Goal: Task Accomplishment & Management: Complete application form

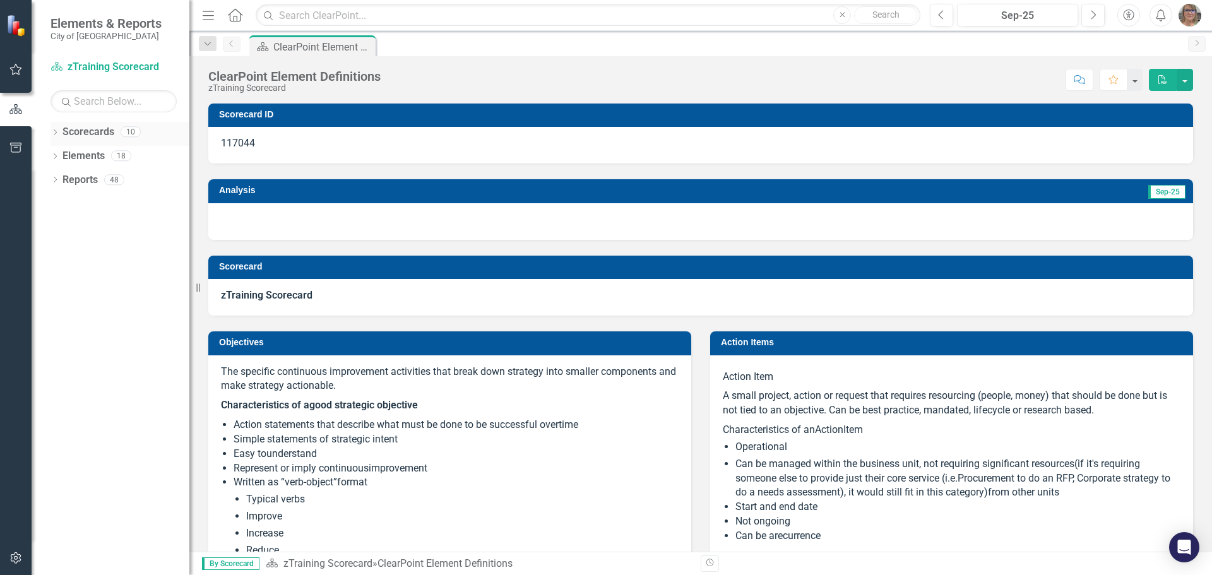
click at [52, 132] on icon "Dropdown" at bounding box center [55, 133] width 9 height 7
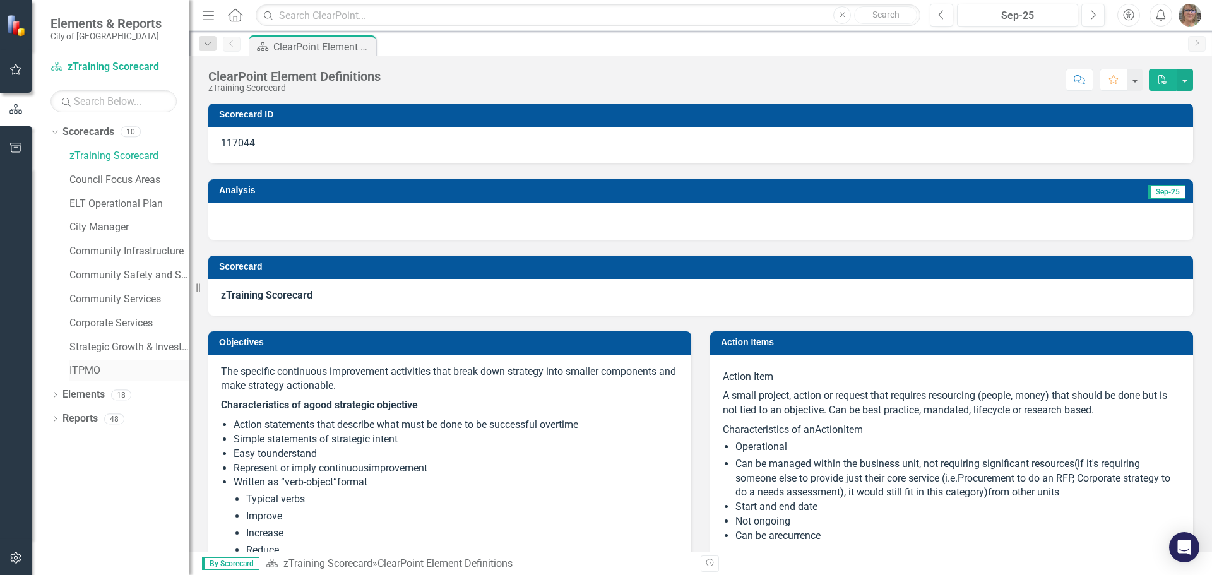
click at [80, 374] on link "ITPMO" at bounding box center [129, 371] width 120 height 15
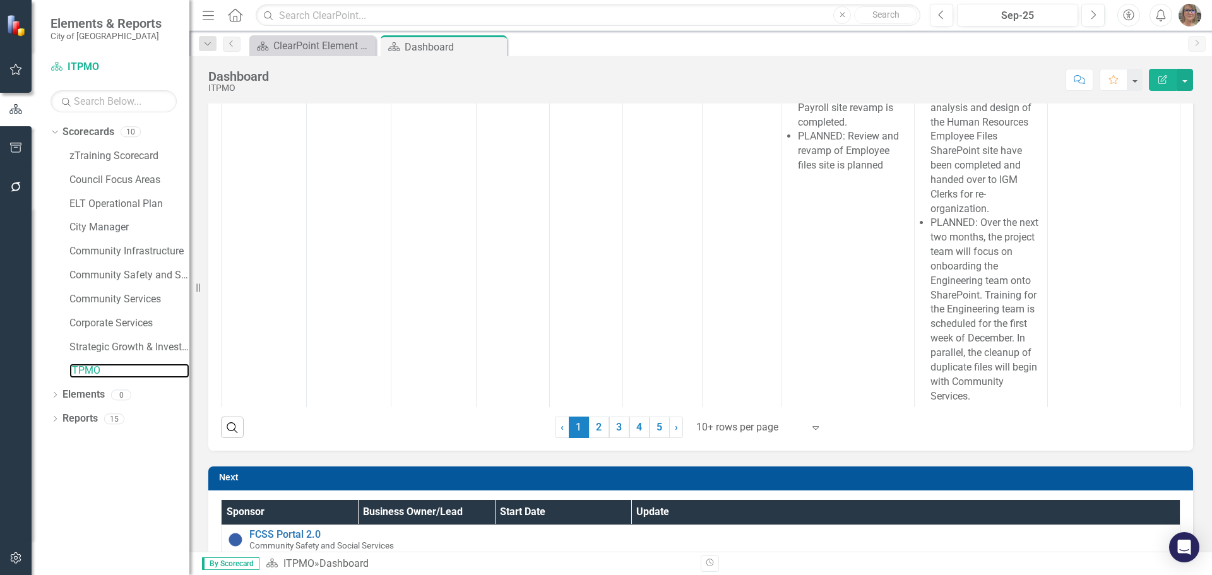
scroll to position [694, 0]
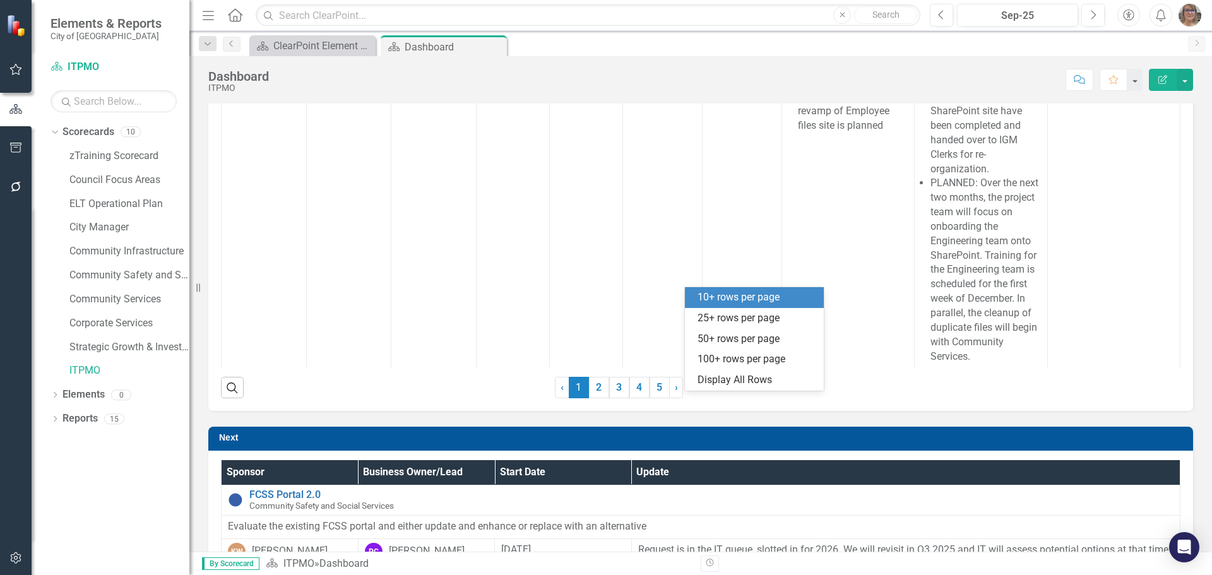
click at [809, 393] on icon "Expand" at bounding box center [815, 388] width 13 height 10
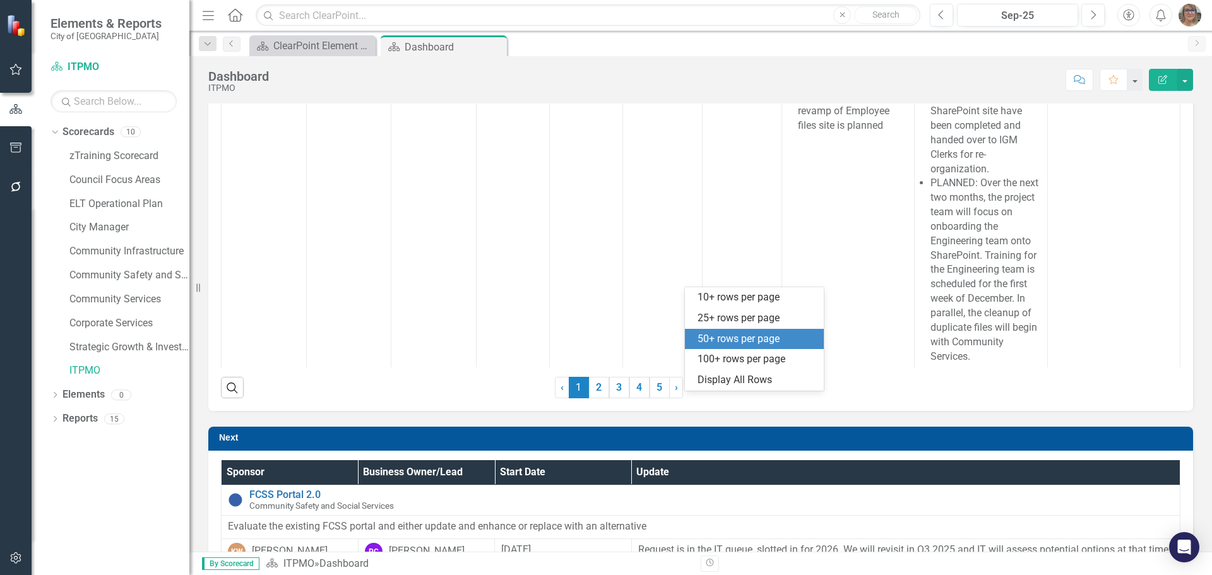
click at [727, 336] on div "50+ rows per page" at bounding box center [757, 339] width 119 height 15
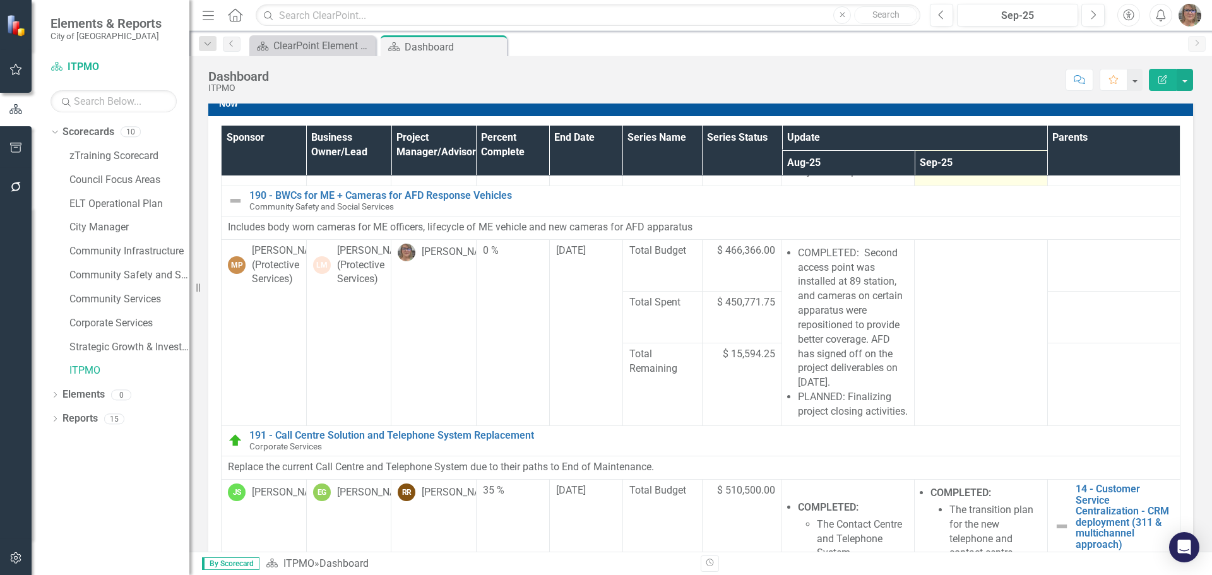
scroll to position [631, 0]
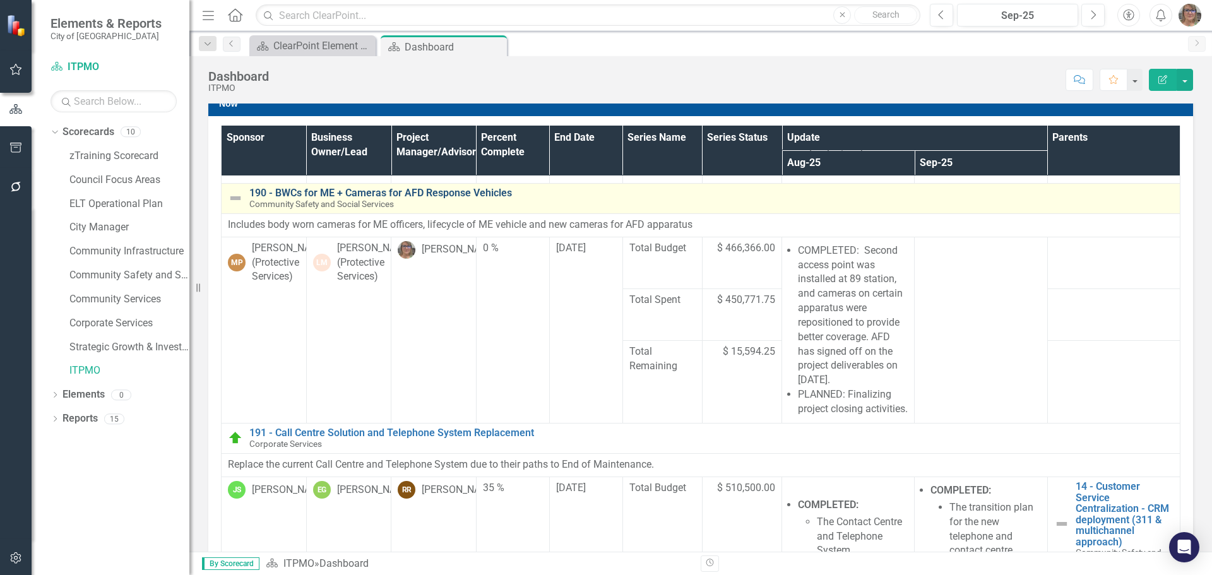
click at [437, 199] on link "190 - BWCs for ME + Cameras for AFD Response Vehicles" at bounding box center [711, 192] width 924 height 11
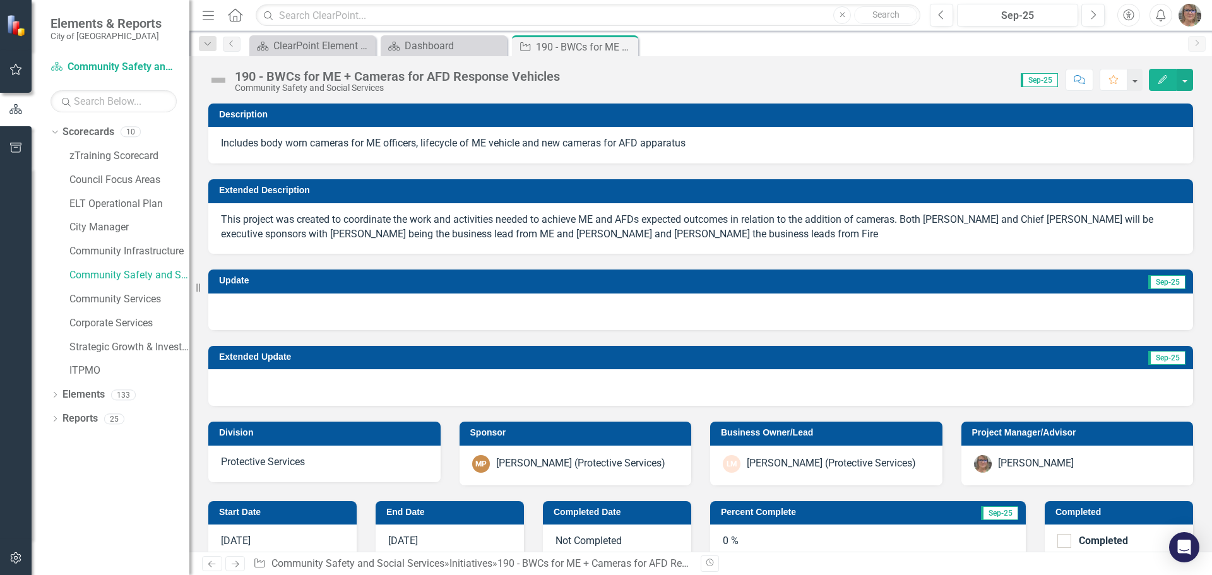
checkbox input "true"
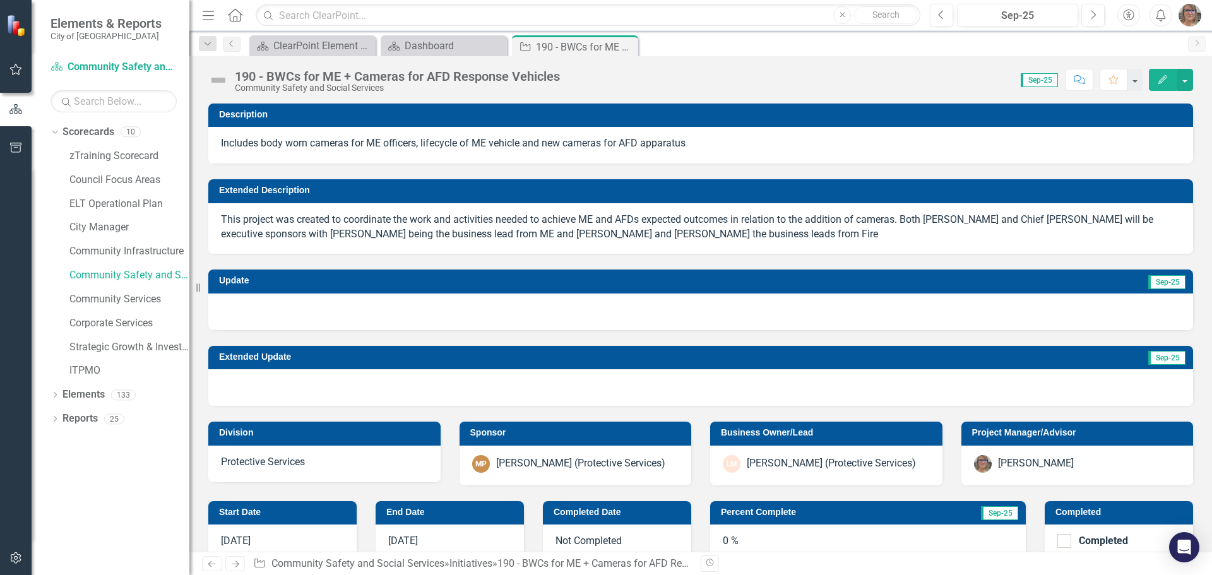
checkbox input "true"
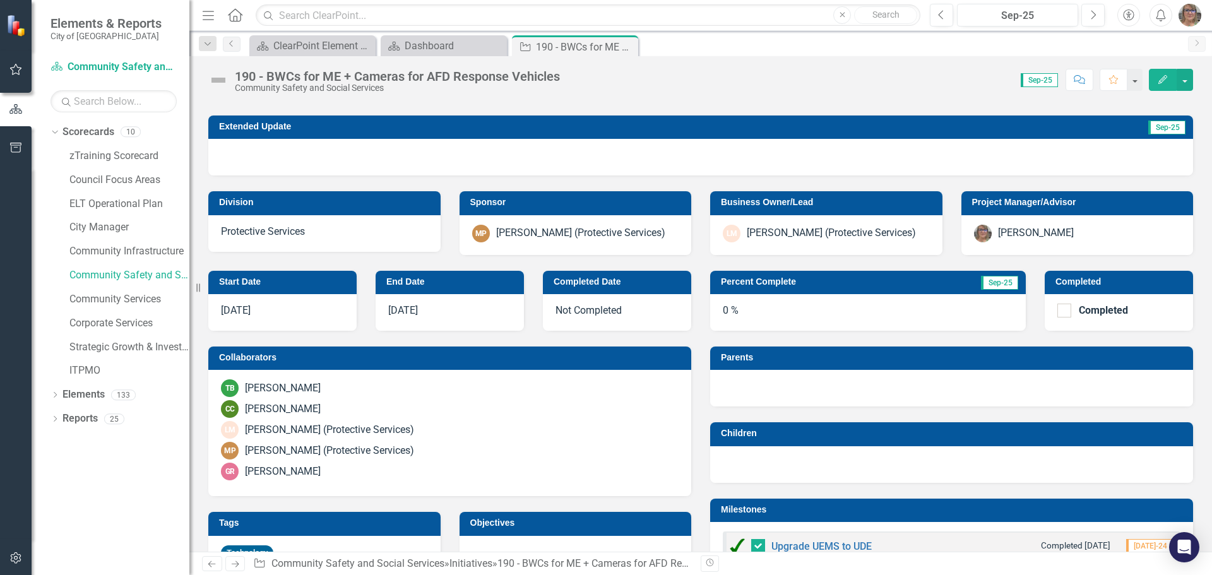
scroll to position [253, 0]
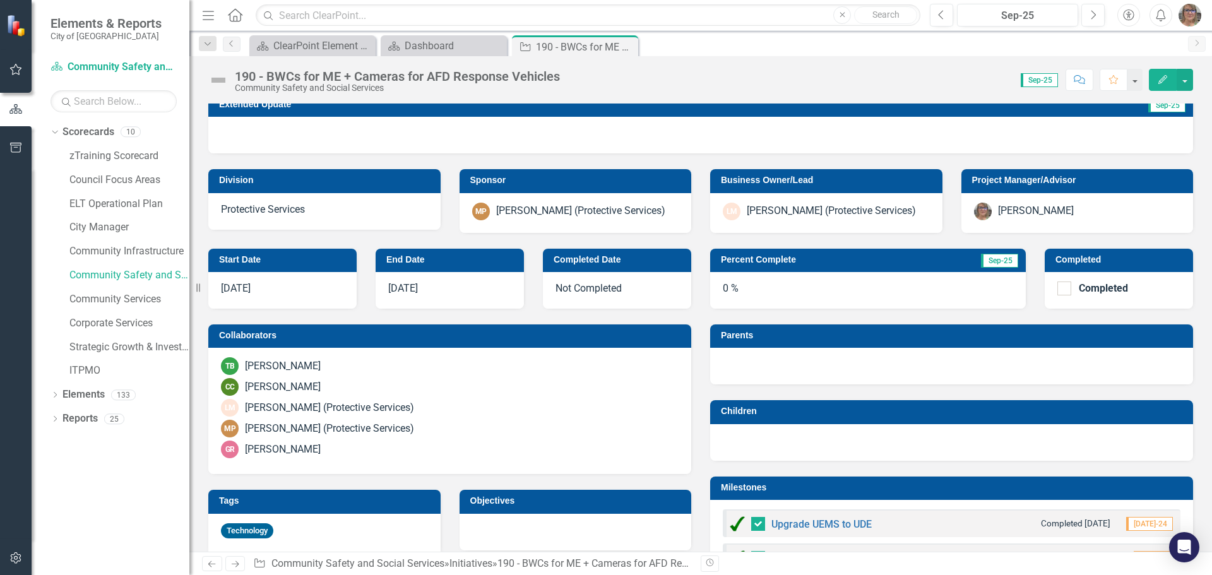
click at [760, 287] on div "0 %" at bounding box center [868, 290] width 316 height 37
click at [729, 289] on div "0 %" at bounding box center [868, 290] width 316 height 37
click at [721, 287] on div "0 %" at bounding box center [868, 290] width 316 height 37
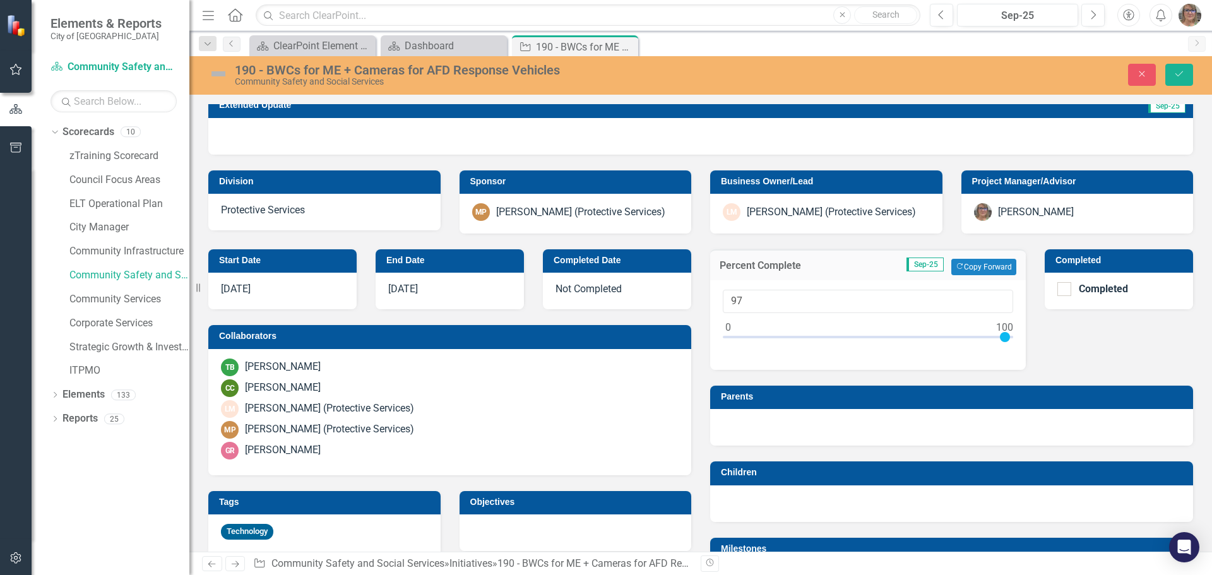
type input "100"
drag, startPoint x: 726, startPoint y: 339, endPoint x: 1011, endPoint y: 340, distance: 284.7
click at [1018, 341] on div "Percent Complete Sep-25 Copy Forward Copy Forward 100" at bounding box center [868, 302] width 335 height 136
click at [604, 287] on div "Not Completed" at bounding box center [617, 291] width 148 height 37
click at [580, 290] on div "Not Completed" at bounding box center [617, 291] width 148 height 37
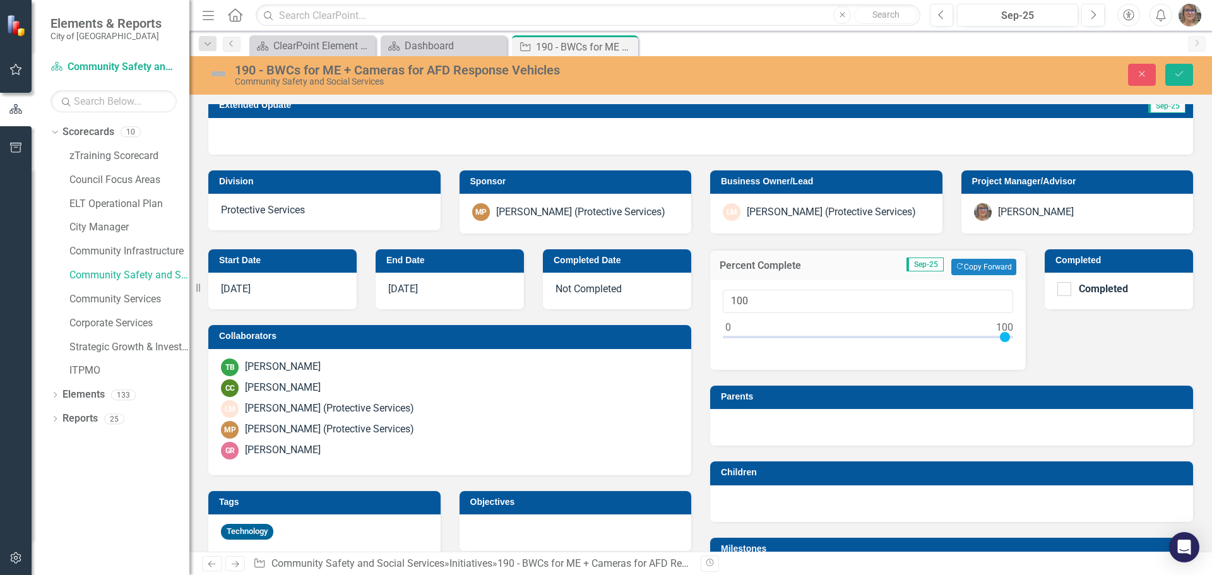
click at [580, 290] on div "Not Completed" at bounding box center [617, 291] width 148 height 37
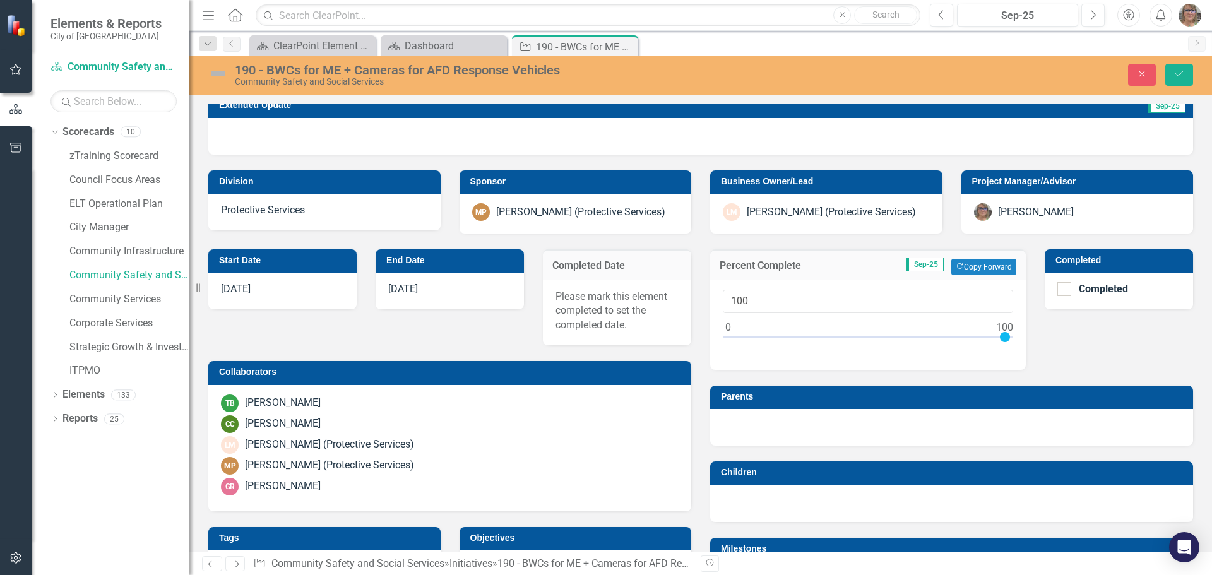
click at [600, 306] on div "Please mark this element completed to set the completed date." at bounding box center [617, 313] width 148 height 66
click at [1057, 292] on div at bounding box center [1064, 289] width 14 height 14
click at [1057, 290] on input "Completed" at bounding box center [1061, 286] width 8 height 8
checkbox input "true"
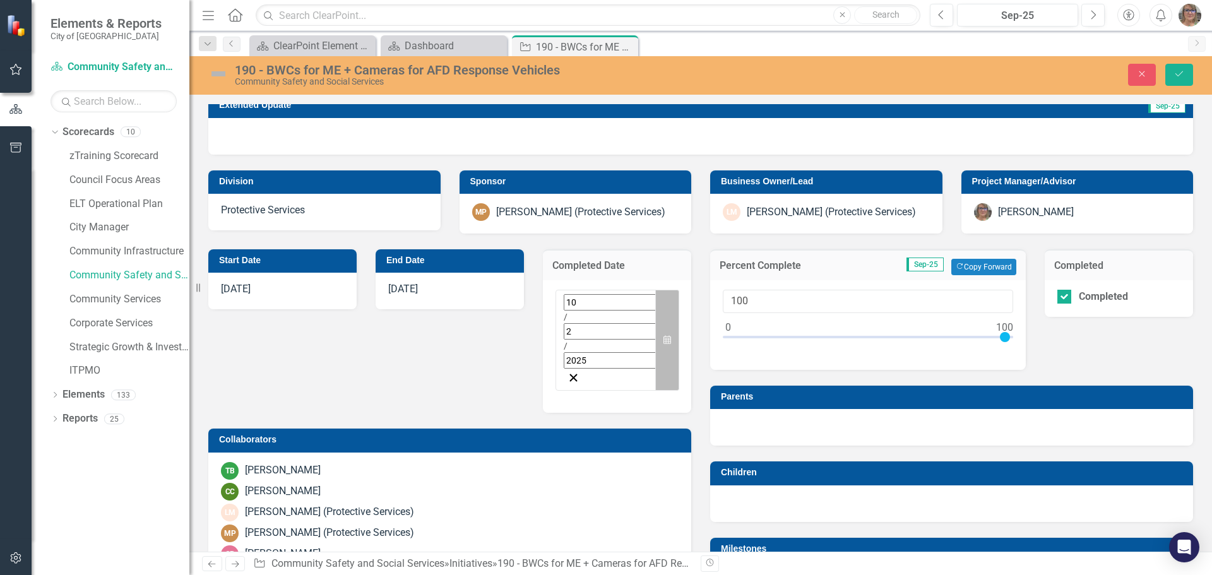
click at [663, 335] on icon "button" at bounding box center [667, 339] width 8 height 9
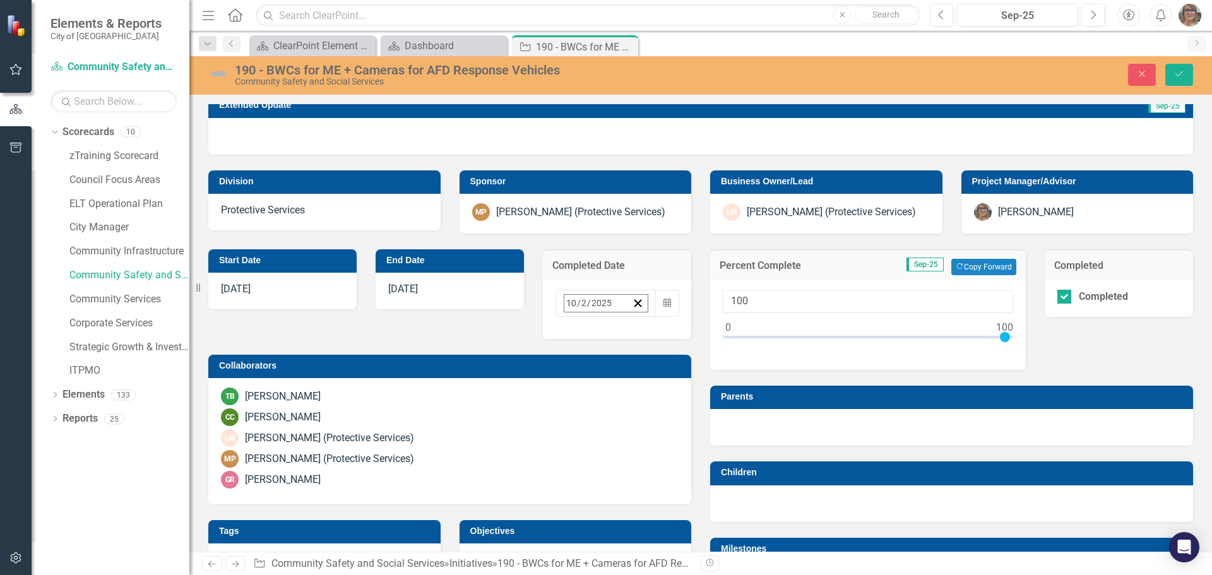
click at [585, 329] on button "‹" at bounding box center [599, 331] width 28 height 28
click at [585, 335] on button "‹" at bounding box center [599, 331] width 28 height 28
click at [725, 467] on abbr "29" at bounding box center [730, 472] width 10 height 10
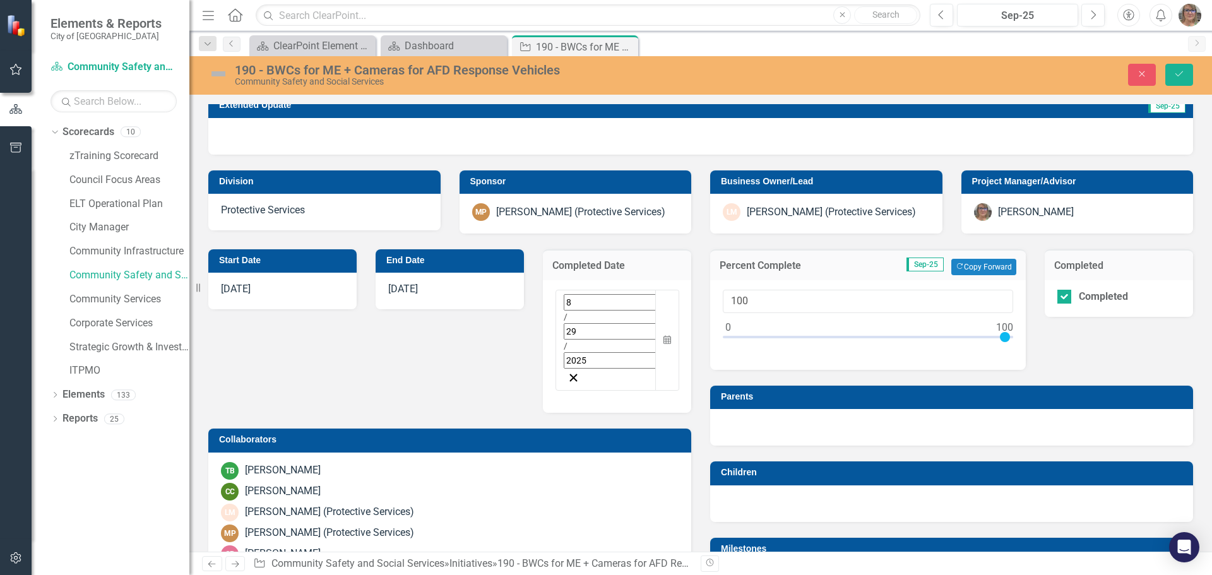
click at [509, 331] on div "Start Date [DATE] End Date [DATE] Completed Date [DATE] Calendar Collaborators …" at bounding box center [450, 447] width 502 height 427
click at [505, 326] on div "Start Date [DATE] End Date [DATE] Completed Date [DATE] Calendar Collaborators …" at bounding box center [450, 447] width 502 height 427
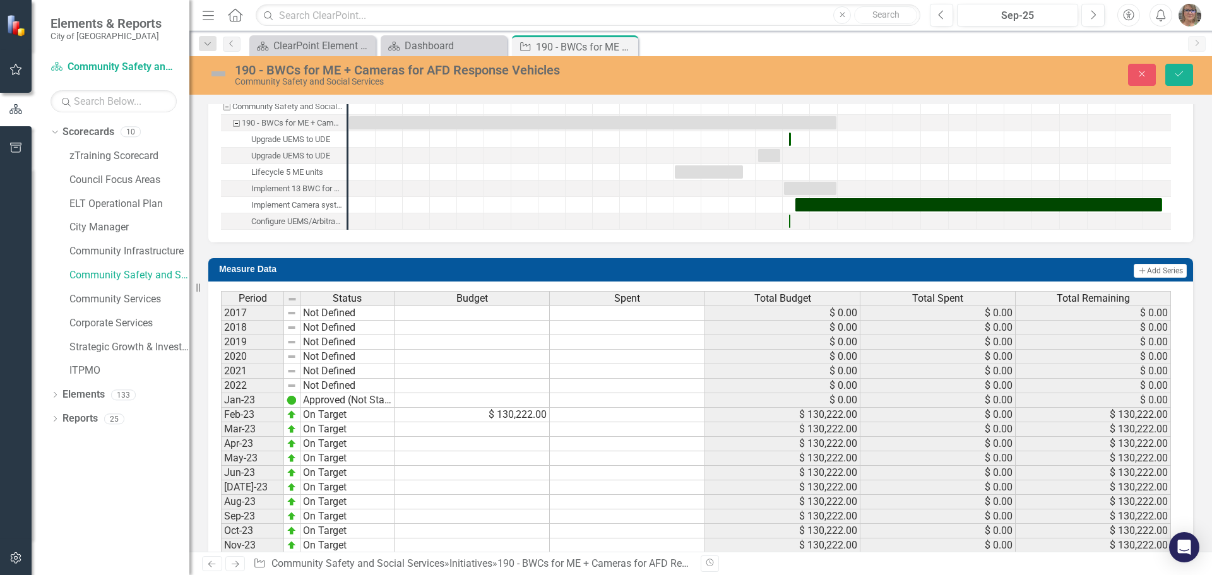
scroll to position [1207, 0]
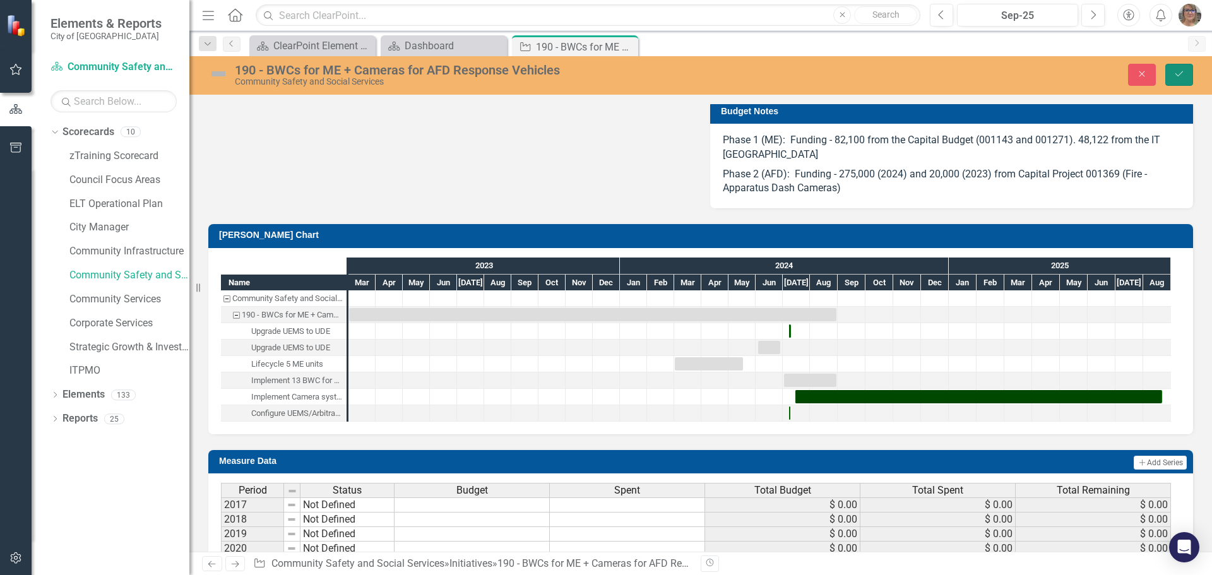
click at [1179, 73] on icon "Save" at bounding box center [1179, 73] width 11 height 9
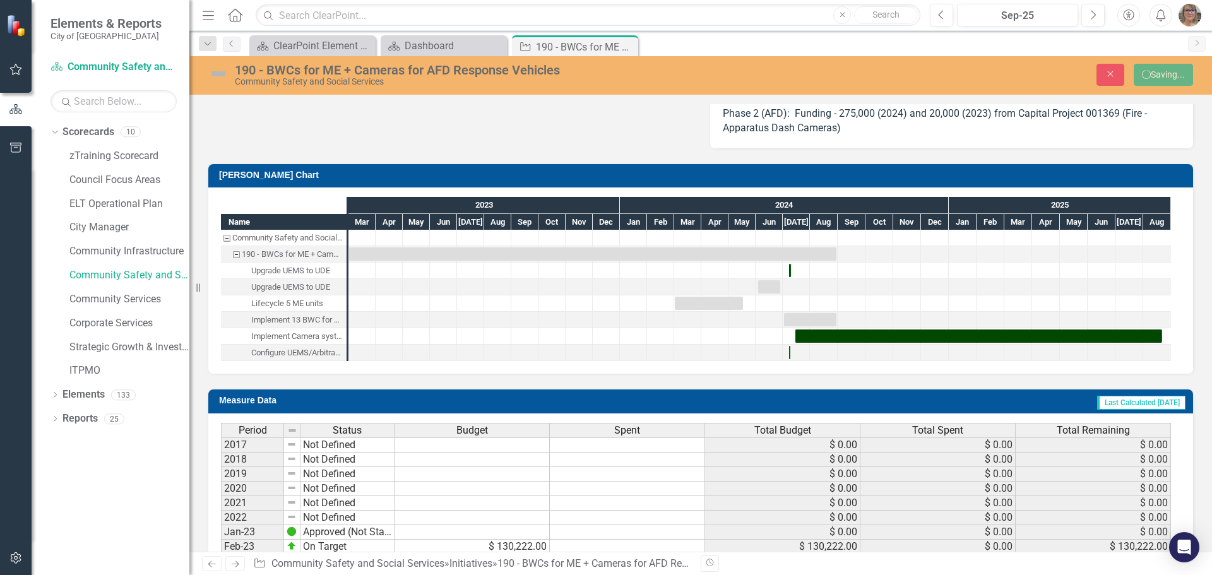
scroll to position [1147, 0]
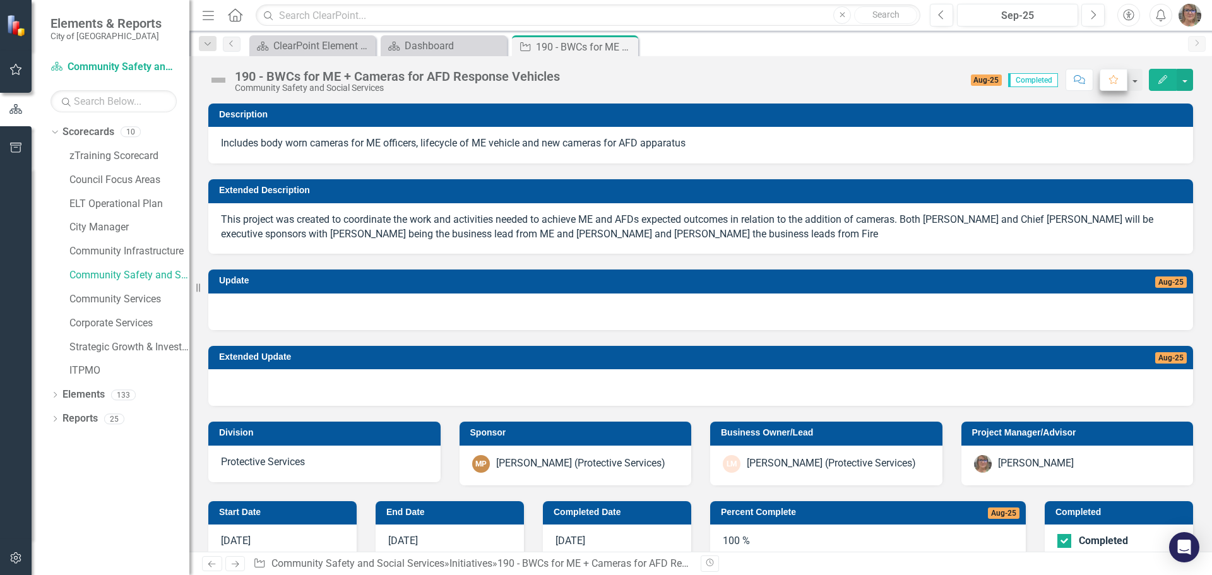
checkbox input "false"
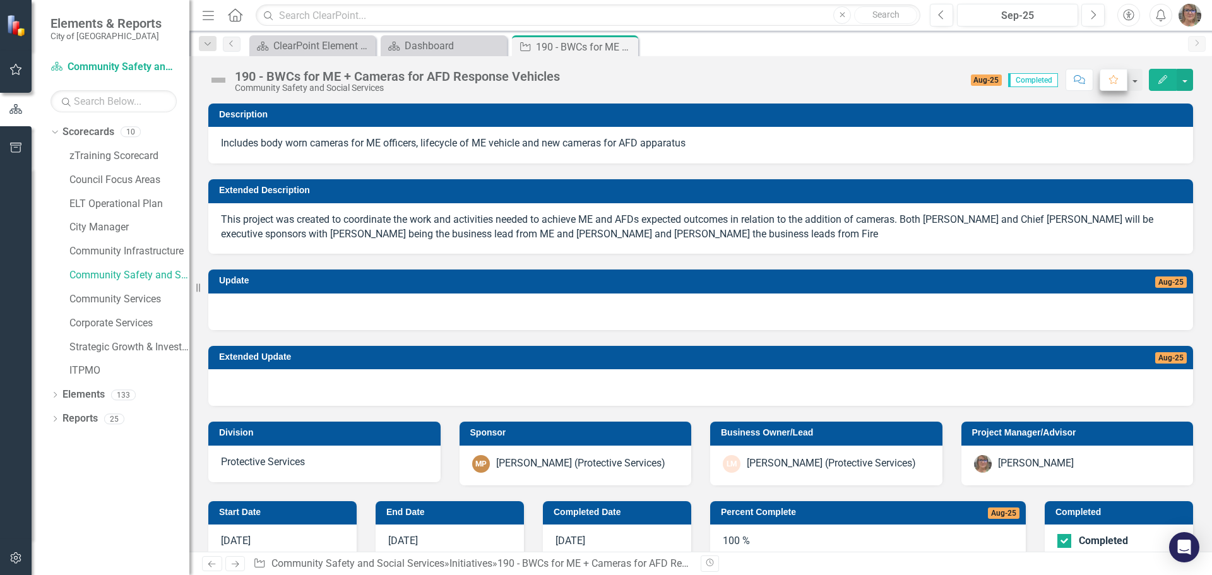
checkbox input "false"
checkbox input "true"
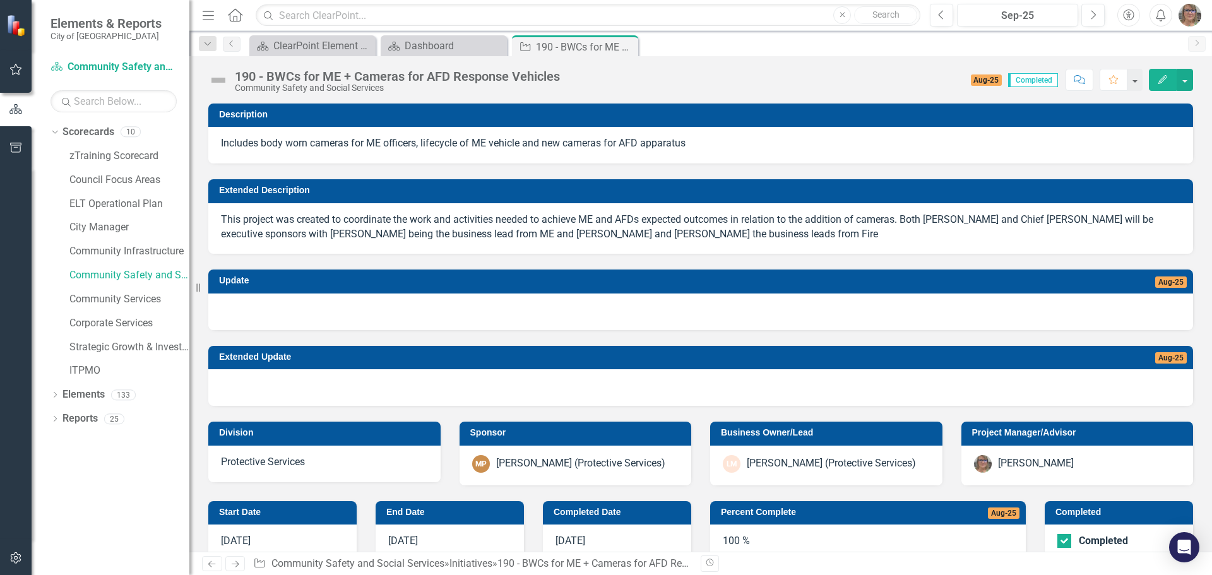
checkbox input "true"
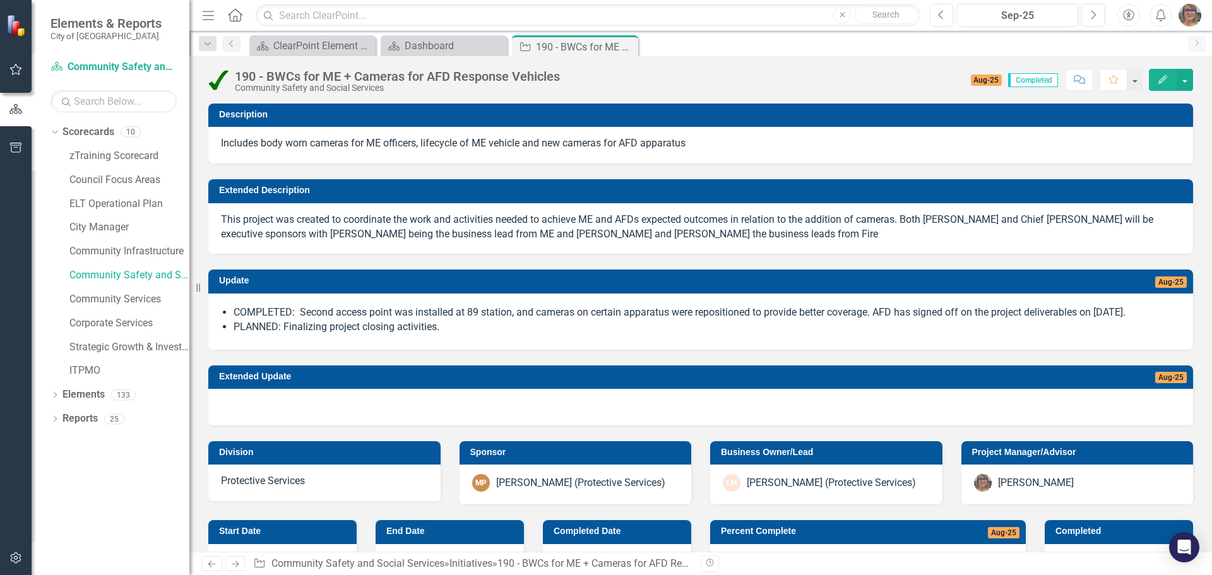
checkbox input "false"
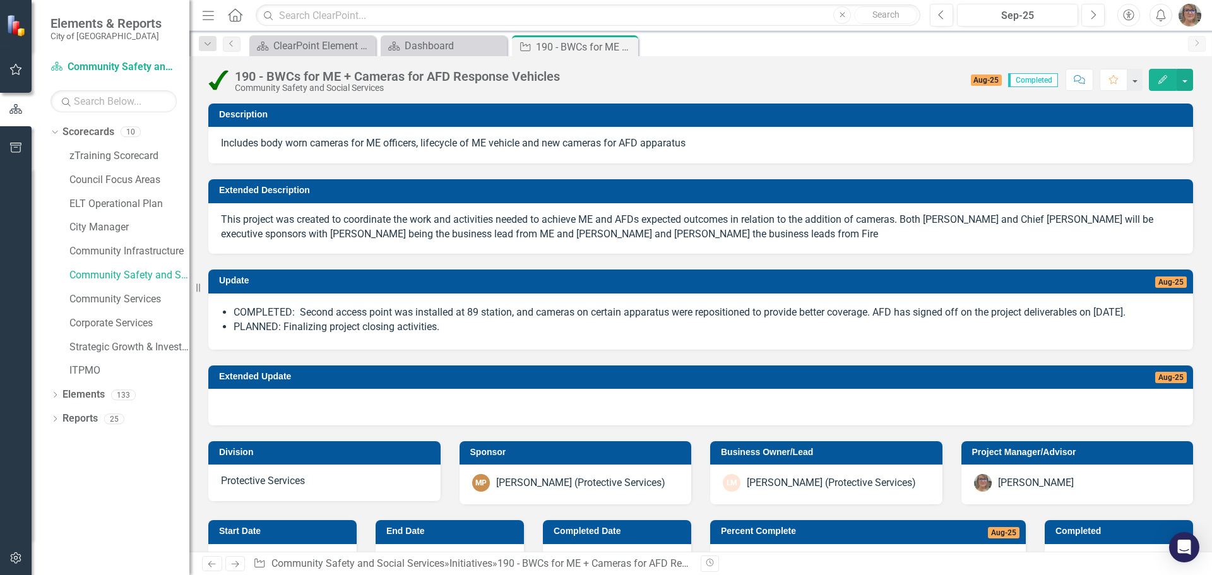
checkbox input "false"
checkbox input "true"
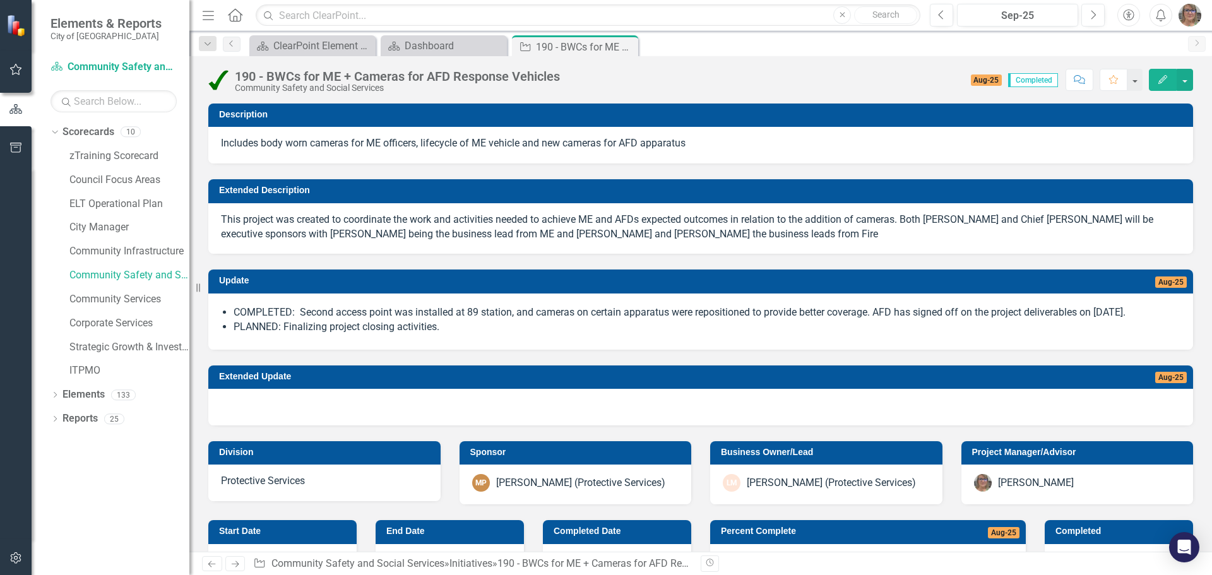
checkbox input "true"
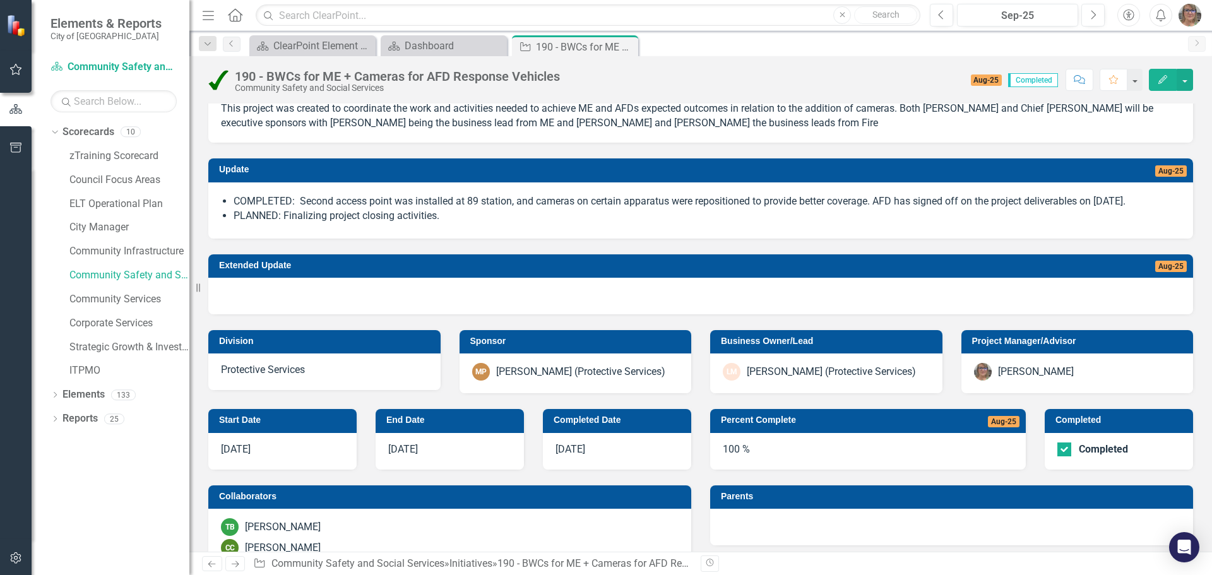
scroll to position [0, 0]
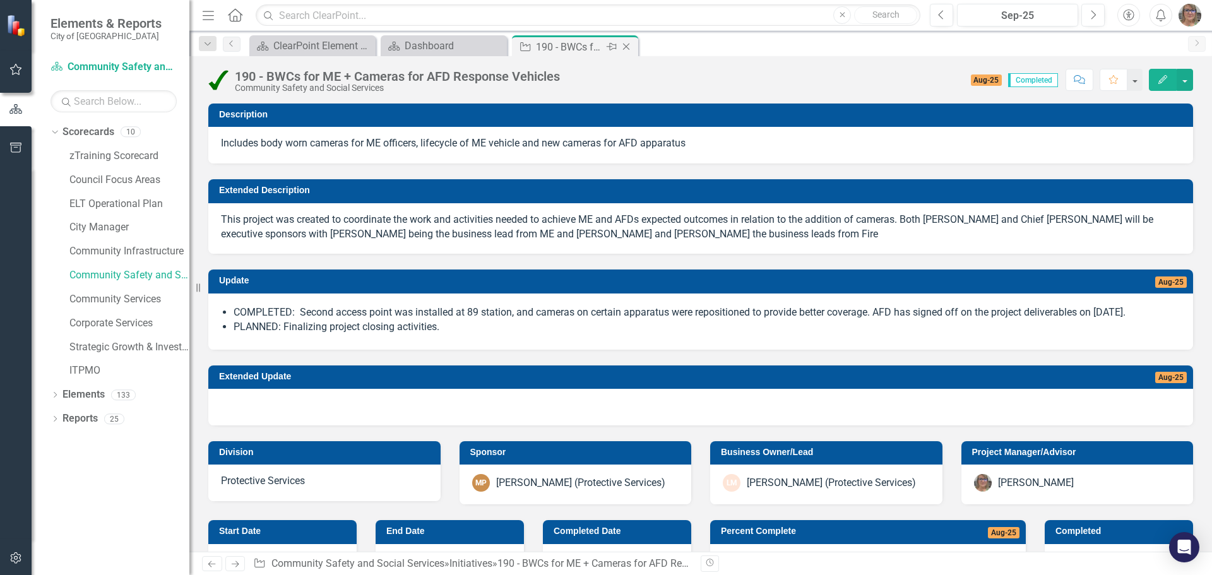
click at [626, 45] on icon "Close" at bounding box center [626, 47] width 13 height 10
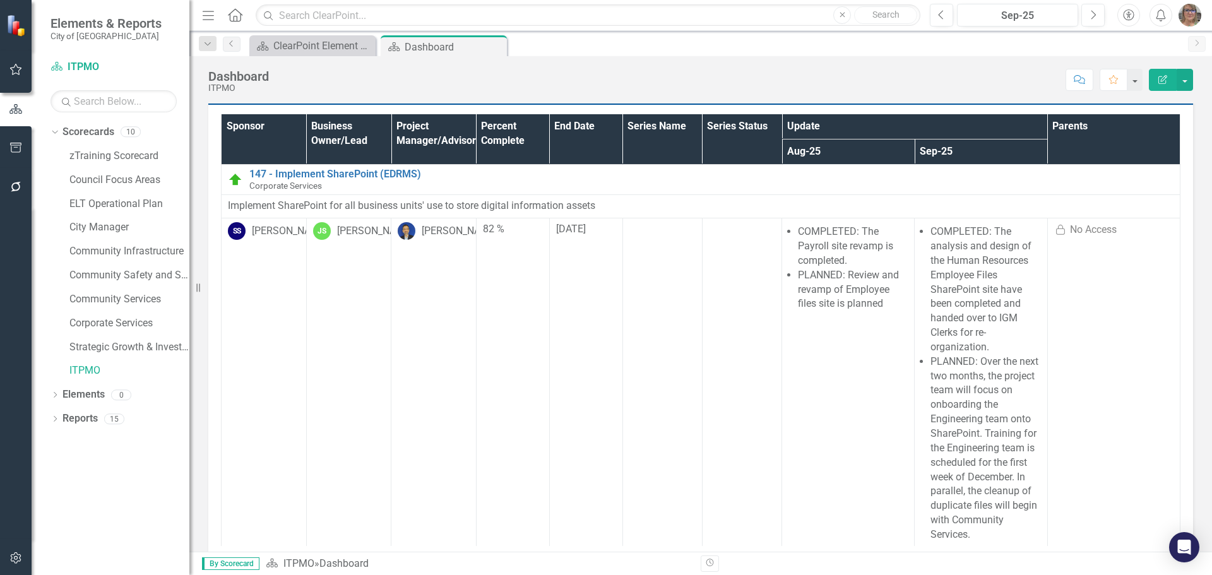
scroll to position [568, 0]
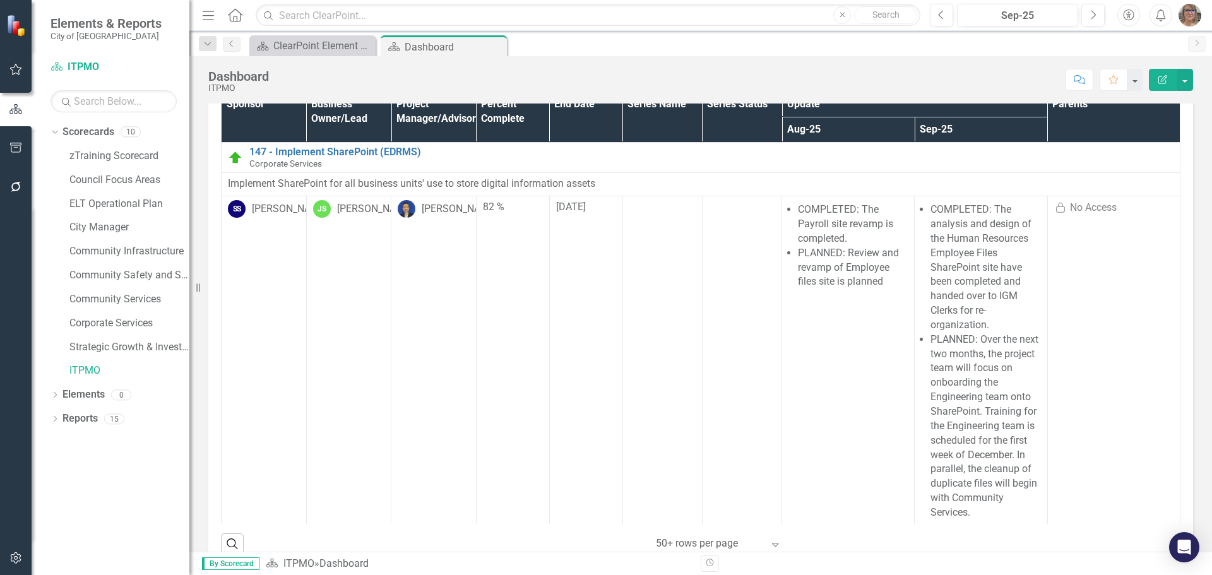
click at [202, 260] on div "Now Sponsor Business Owner/Lead Project Manager/Advisor Percent Complete End Da…" at bounding box center [701, 306] width 1004 height 524
